Goal: Find specific page/section: Find specific page/section

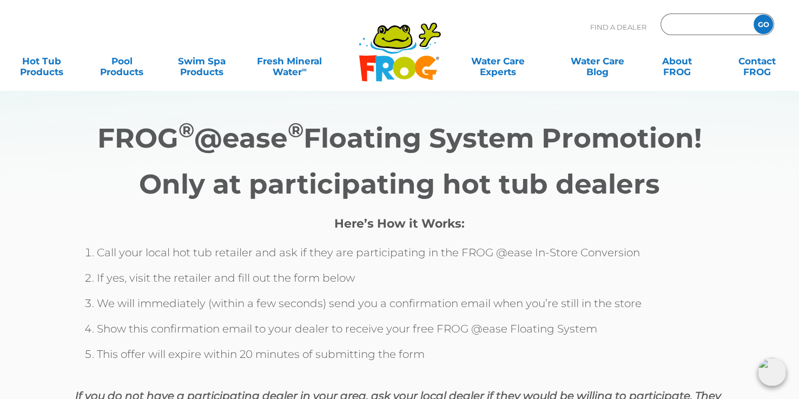
click at [683, 24] on input "Zip Code Form" at bounding box center [705, 25] width 73 height 16
type input "8"
type input "28040"
click at [753, 15] on input "GO" at bounding box center [762, 24] width 19 height 19
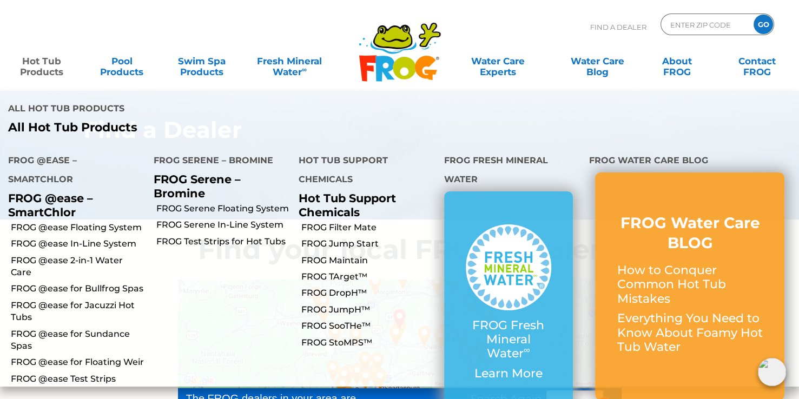
click at [38, 65] on link "Hot Tub Products" at bounding box center [42, 61] width 62 height 22
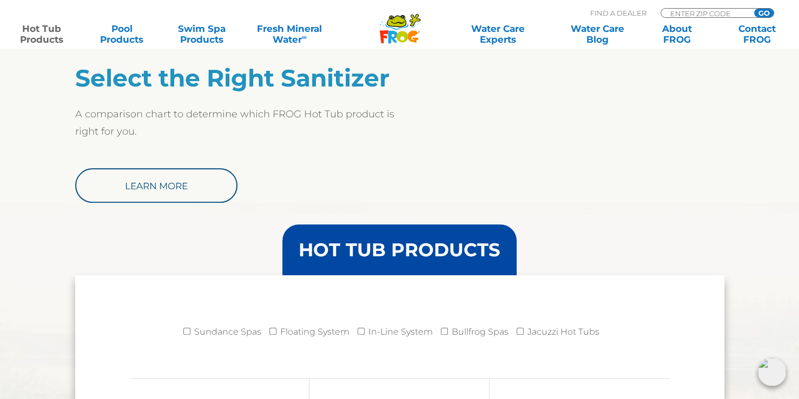
scroll to position [757, 0]
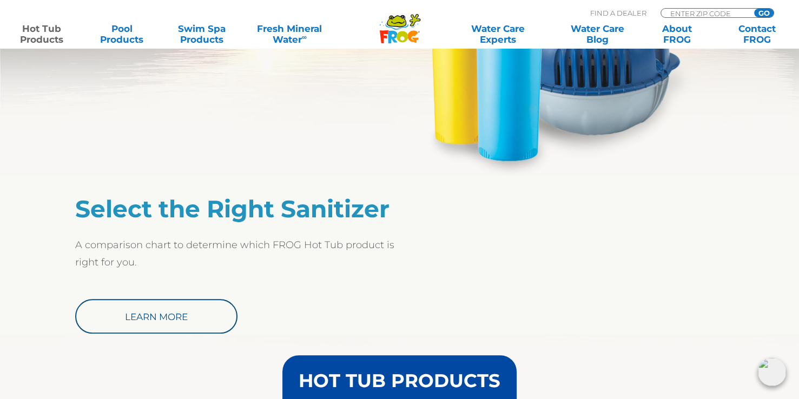
click at [397, 28] on icon ".st130{clip-path:url(#SVGID_2_);fill-rule:evenodd;clip-rule:evenodd;fill:#C3CC0…" at bounding box center [400, 29] width 42 height 30
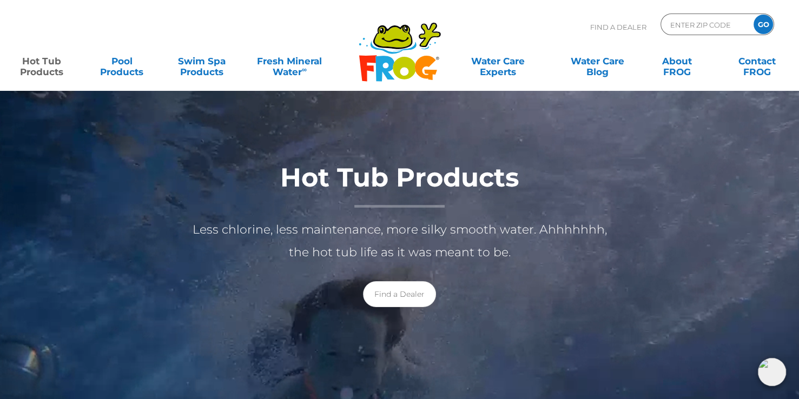
scroll to position [0, 0]
